Goal: Transaction & Acquisition: Purchase product/service

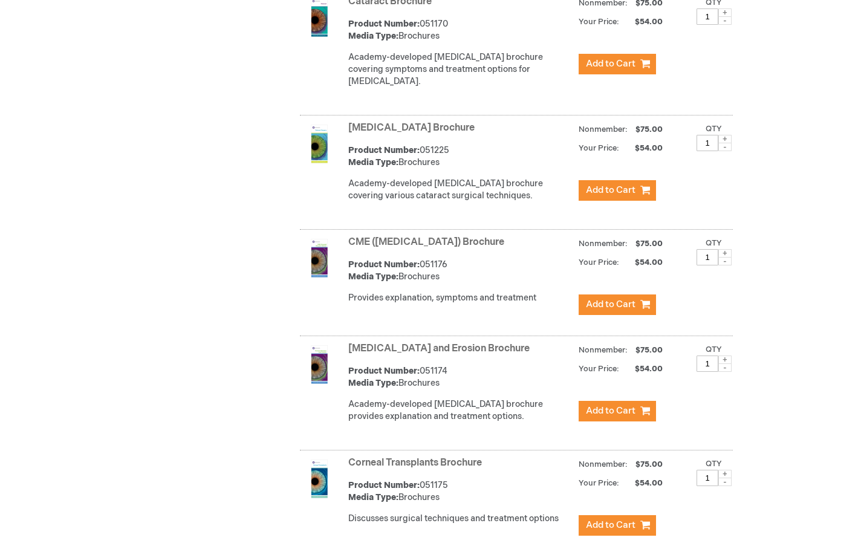
scroll to position [812, 0]
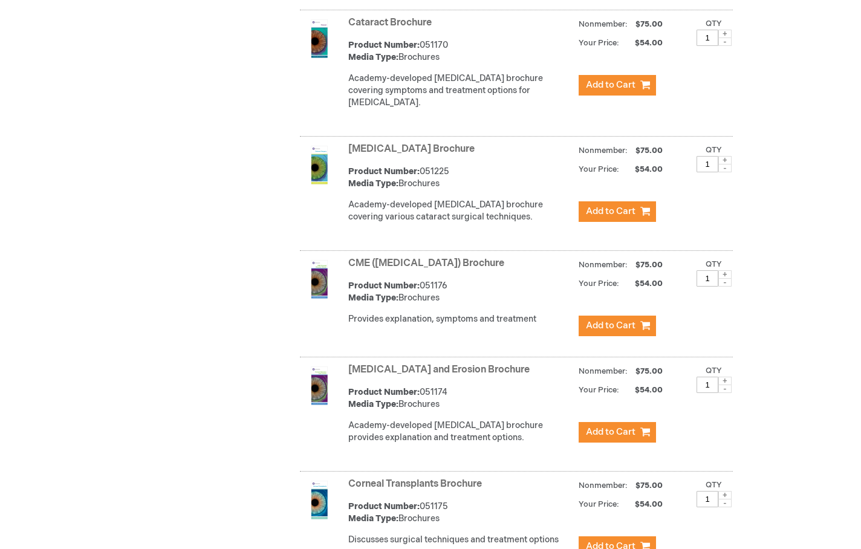
click at [416, 28] on link "Cataract Brochure" at bounding box center [389, 22] width 83 height 11
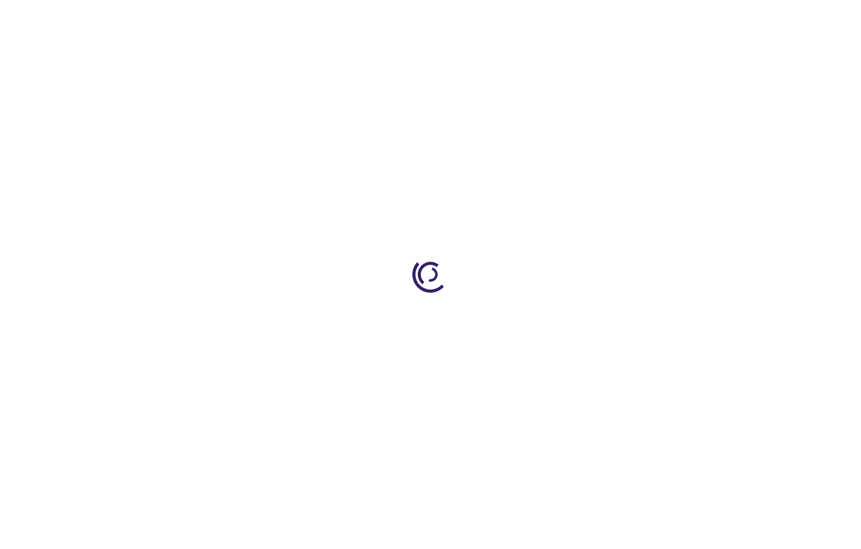
type input "1"
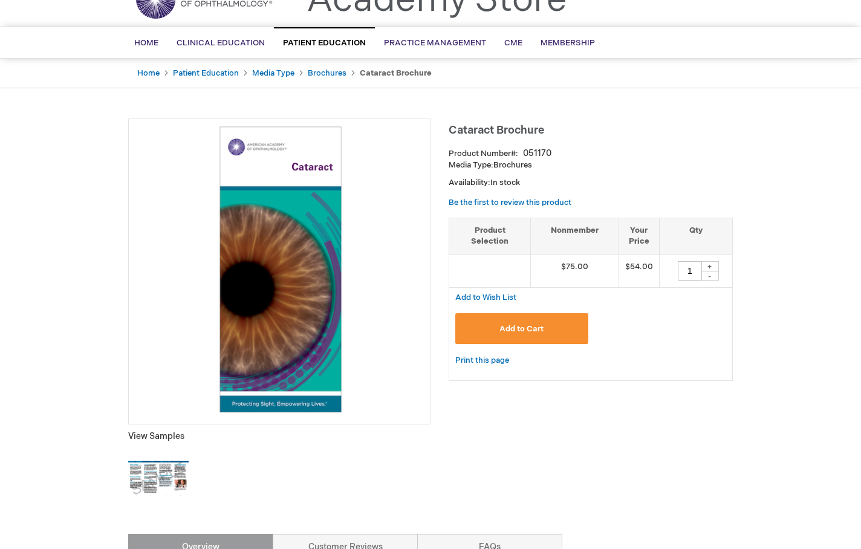
scroll to position [60, 0]
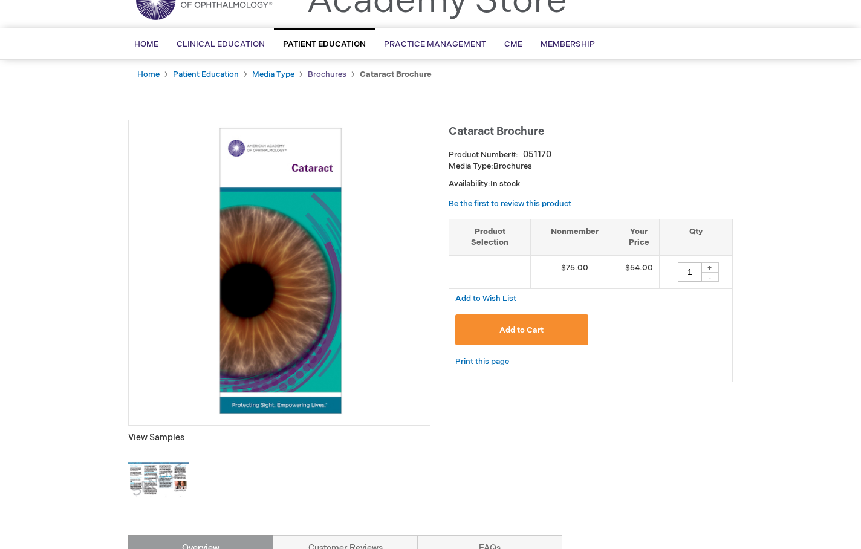
click at [324, 73] on link "Brochures" at bounding box center [327, 75] width 39 height 10
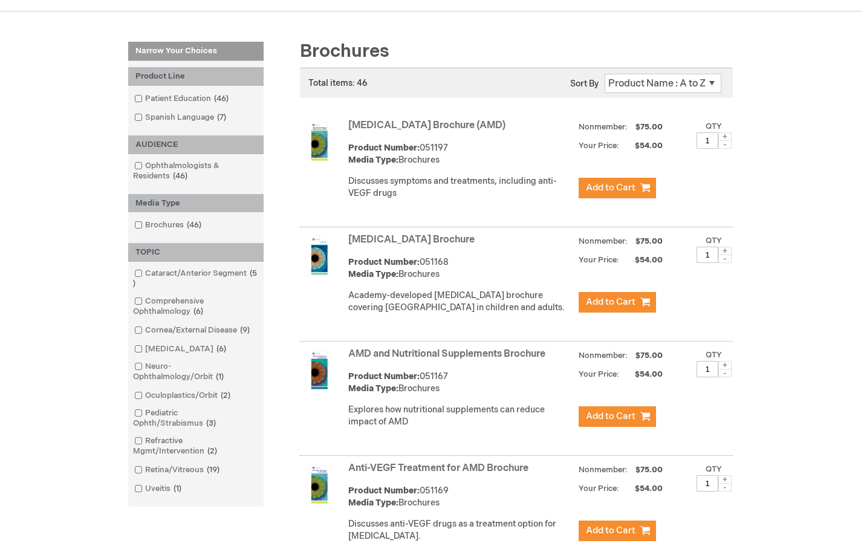
scroll to position [181, 0]
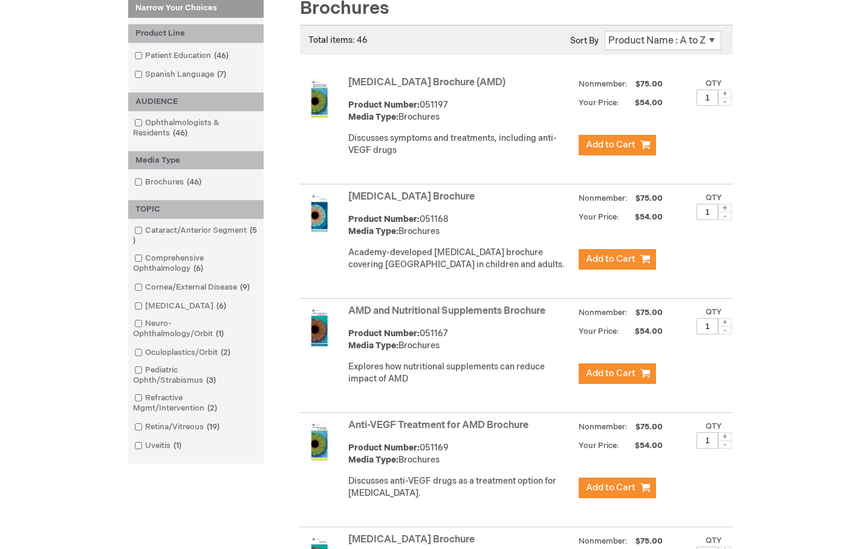
click at [436, 81] on link "[MEDICAL_DATA] Brochure (AMD)" at bounding box center [426, 82] width 157 height 11
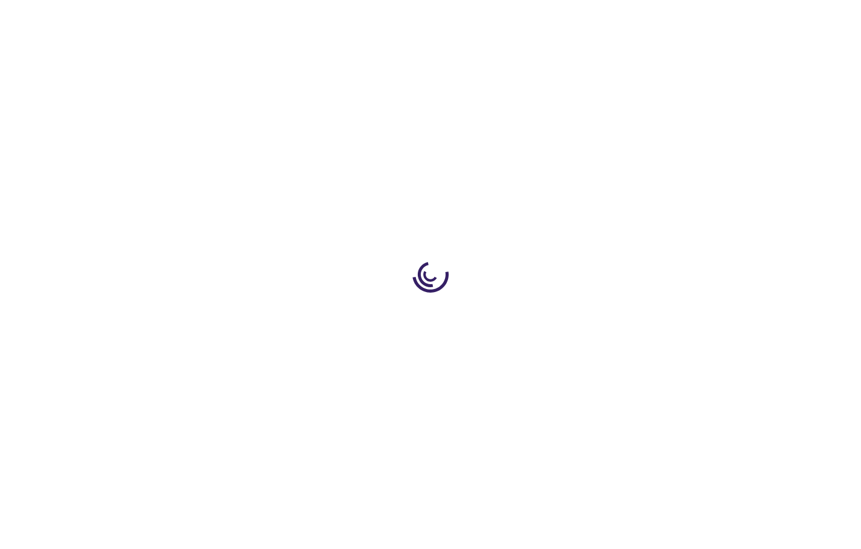
type input "1"
